Goal: Task Accomplishment & Management: Manage account settings

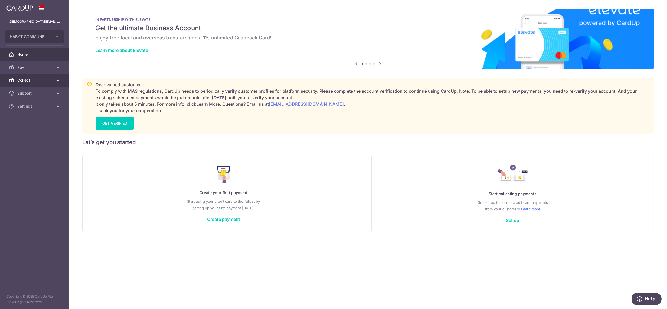
click at [38, 80] on span "Collect" at bounding box center [35, 80] width 36 height 5
click at [34, 93] on span "Dashboard" at bounding box center [35, 93] width 36 height 5
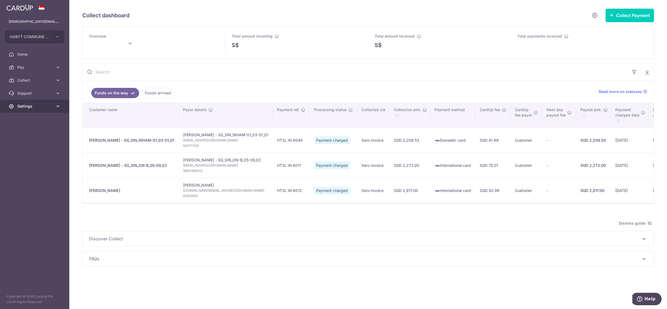
click at [31, 105] on span "Settings" at bounding box center [35, 106] width 36 height 5
click at [34, 136] on link "Logout" at bounding box center [34, 132] width 69 height 13
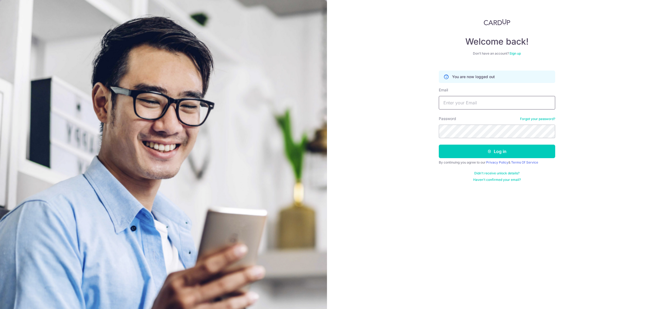
click at [503, 101] on input "Email" at bounding box center [497, 103] width 116 height 14
click at [480, 103] on input "[DEMOGRAPHIC_DATA][EMAIL_ADDRESS][DOMAIN_NAME]" at bounding box center [497, 103] width 116 height 14
type input "[DEMOGRAPHIC_DATA][EMAIL_ADDRESS][DOMAIN_NAME]"
click at [439, 145] on button "Log in" at bounding box center [497, 152] width 116 height 14
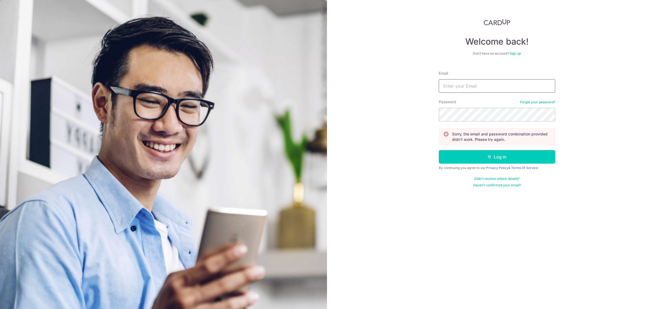
click at [464, 84] on input "Email" at bounding box center [497, 86] width 116 height 14
click at [481, 88] on input "[DEMOGRAPHIC_DATA][EMAIL_ADDRESS][DOMAIN_NAME]" at bounding box center [497, 86] width 116 height 14
type input "[DEMOGRAPHIC_DATA][EMAIL_ADDRESS][DOMAIN_NAME]"
click at [439, 150] on button "Log in" at bounding box center [497, 157] width 116 height 14
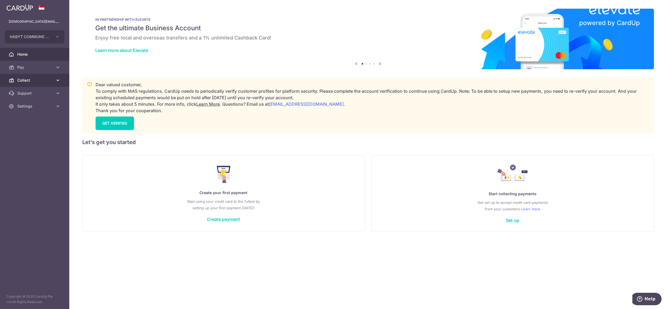
click at [38, 77] on link "Collect" at bounding box center [34, 80] width 69 height 13
click at [32, 94] on span "Dashboard" at bounding box center [35, 93] width 36 height 5
